Goal: Entertainment & Leisure: Consume media (video, audio)

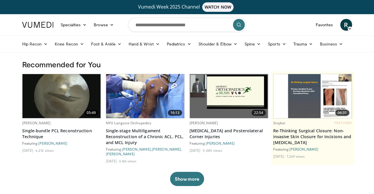
click at [69, 101] on img at bounding box center [61, 96] width 78 height 44
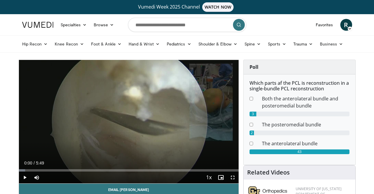
click at [26, 177] on span "Video Player" at bounding box center [25, 178] width 12 height 12
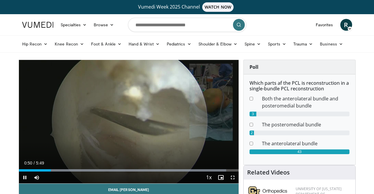
click at [234, 178] on span "Video Player" at bounding box center [233, 178] width 12 height 12
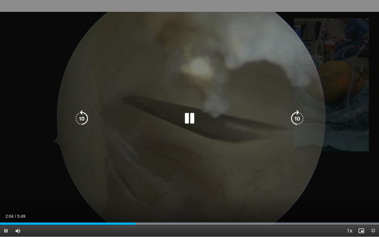
click at [191, 122] on icon "Video Player" at bounding box center [189, 118] width 17 height 17
